Goal: Task Accomplishment & Management: Use online tool/utility

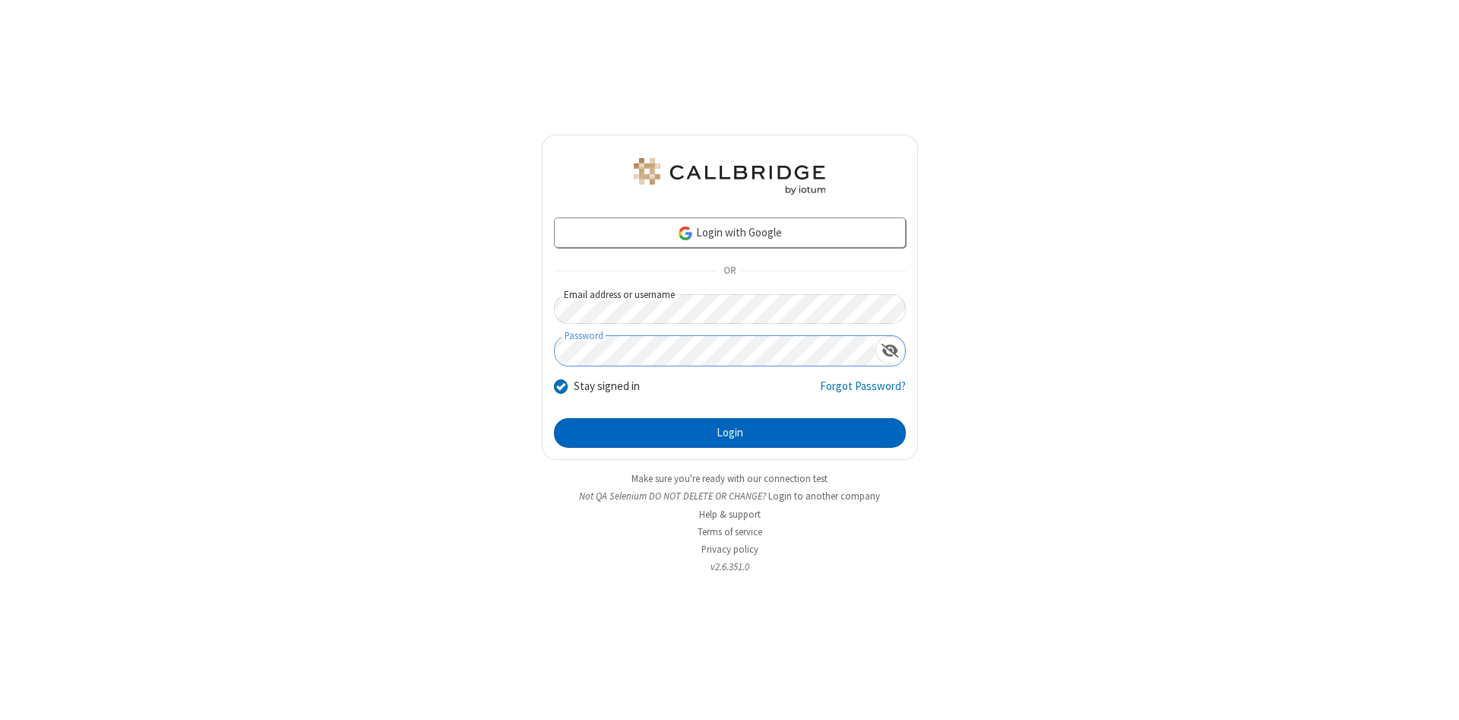
click at [729, 433] on button "Login" at bounding box center [730, 433] width 352 height 30
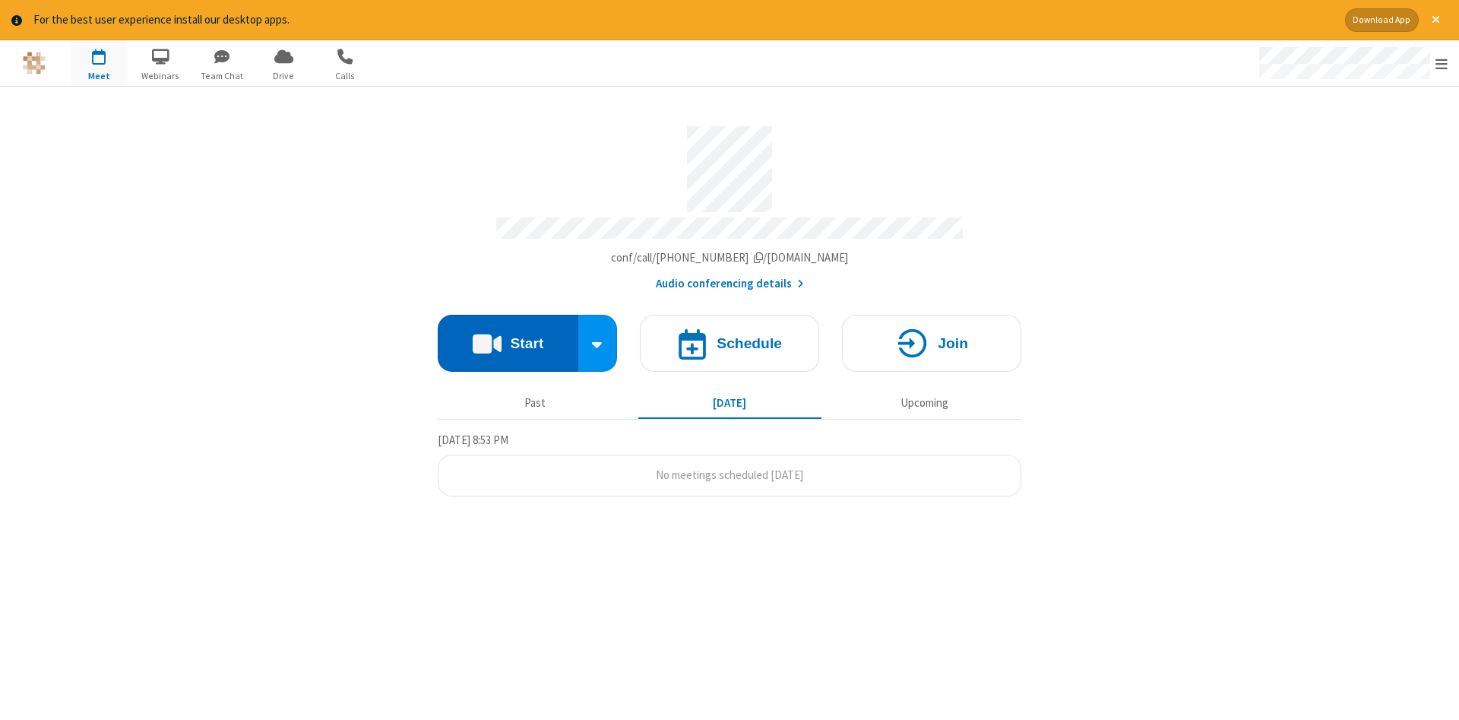
click at [508, 337] on button "Start" at bounding box center [508, 343] width 141 height 57
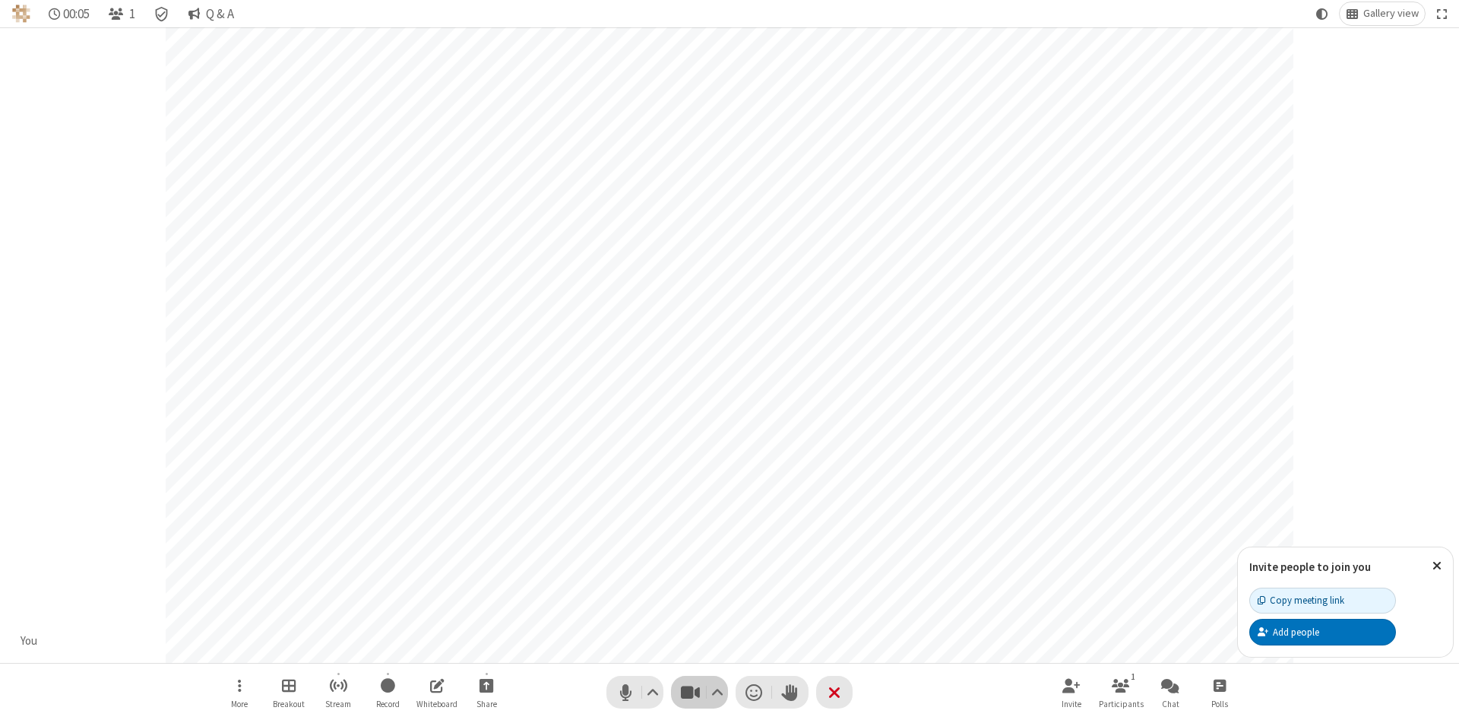
click at [690, 691] on span "Stop video (Alt+V)" at bounding box center [690, 692] width 23 height 22
click at [690, 691] on span "Start video (Alt+V)" at bounding box center [690, 692] width 23 height 22
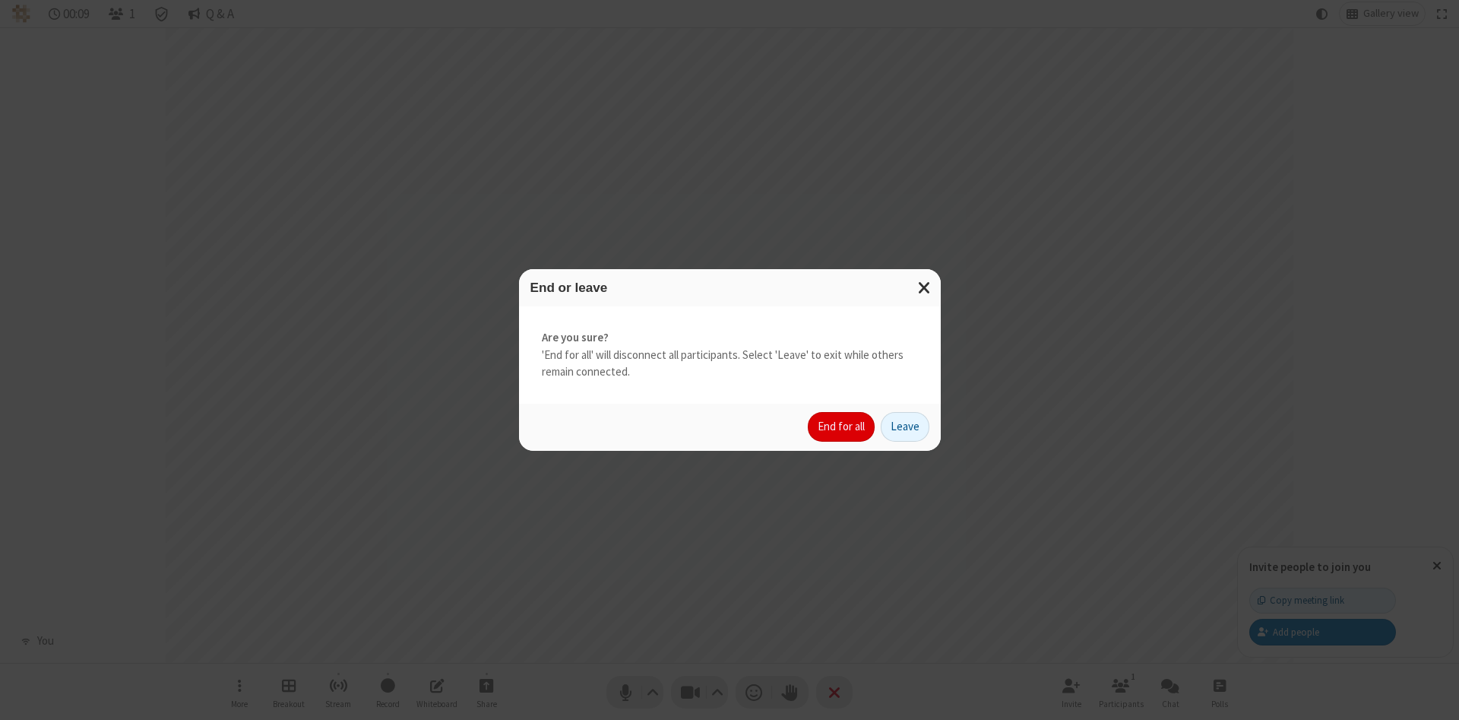
click at [842, 426] on button "End for all" at bounding box center [841, 427] width 67 height 30
